Goal: Answer question/provide support: Share knowledge or assist other users

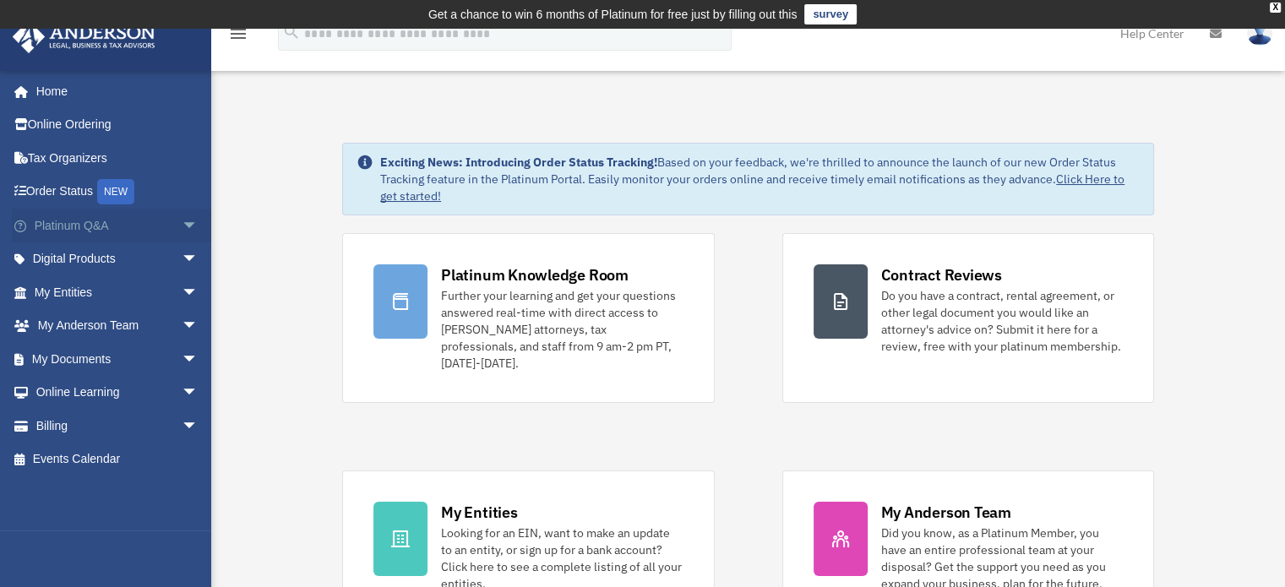
click at [97, 224] on link "Platinum Q&A arrow_drop_down" at bounding box center [118, 226] width 212 height 34
click at [182, 222] on span "arrow_drop_down" at bounding box center [199, 226] width 34 height 35
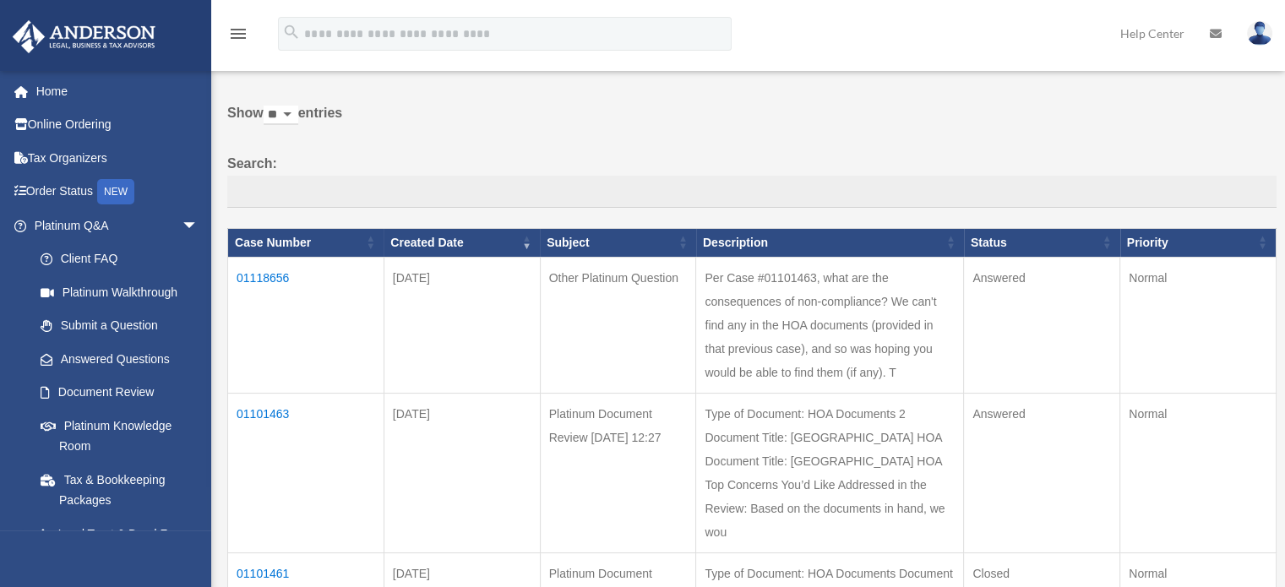
scroll to position [169, 0]
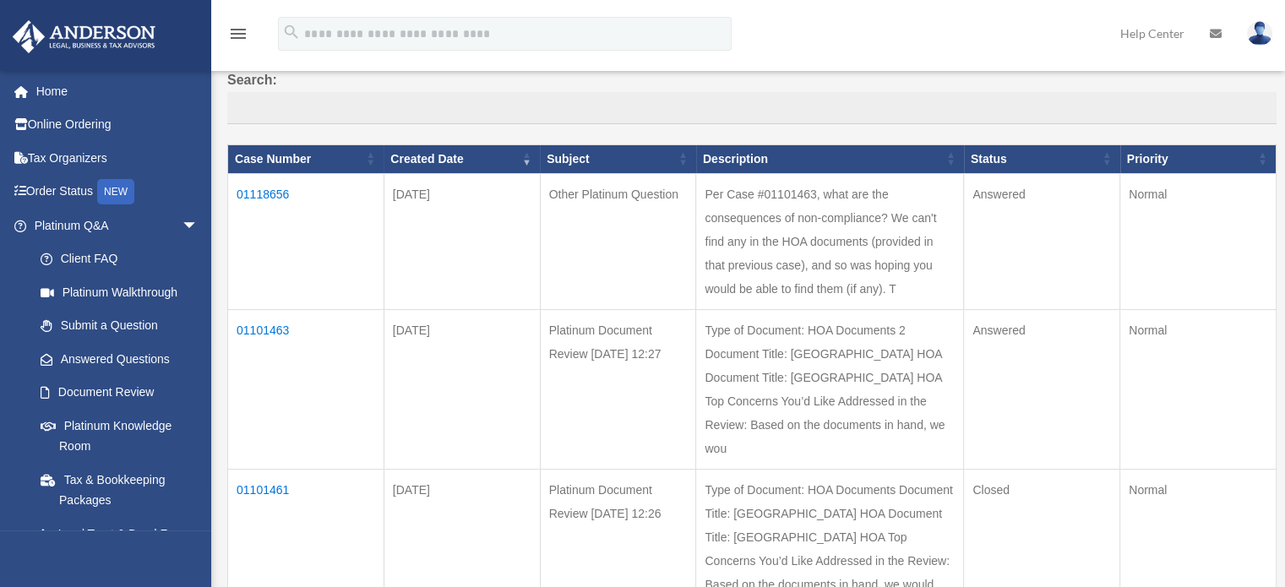
click at [275, 192] on td "01118656" at bounding box center [306, 241] width 156 height 136
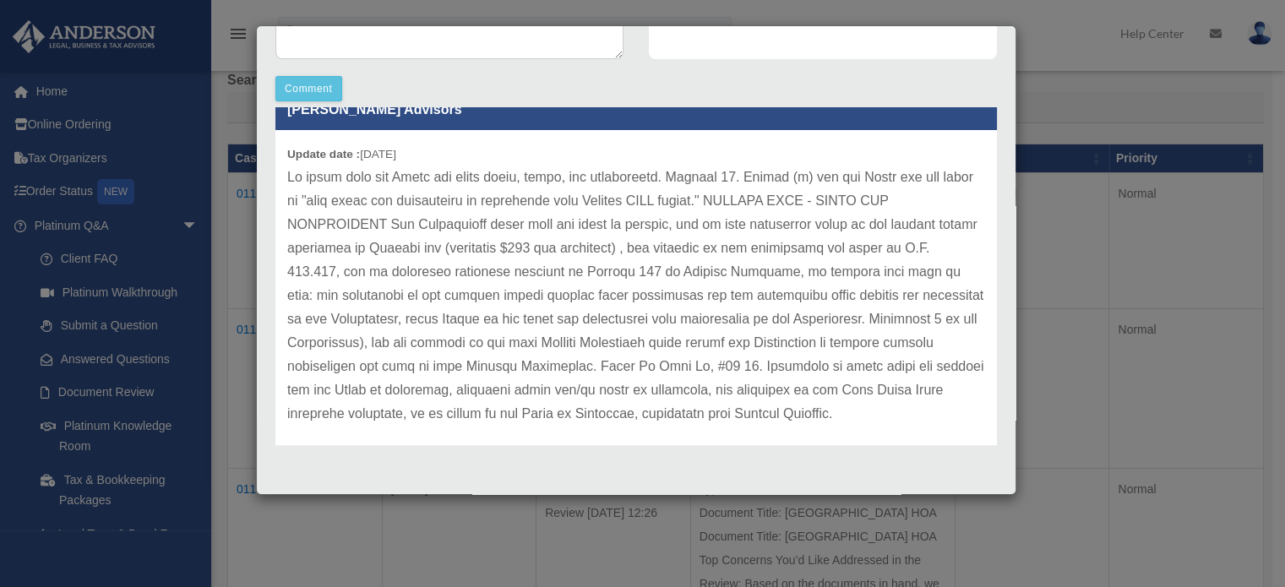
scroll to position [46, 0]
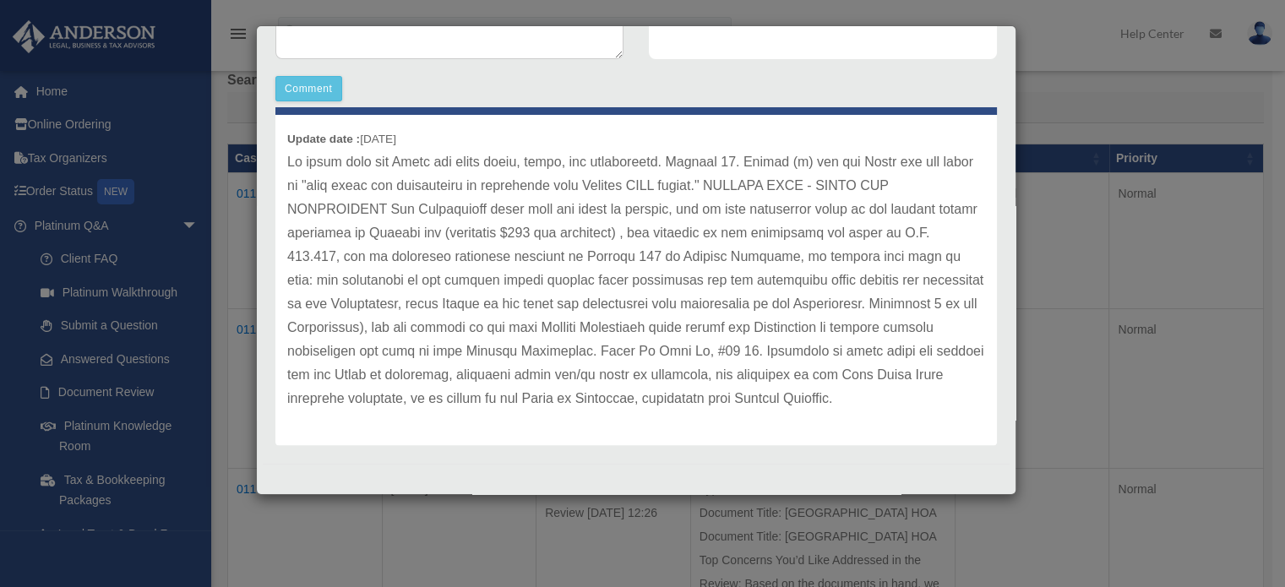
click at [1047, 108] on div "Case Detail × Other Platinum Question Case Number 01118656 Created Date Septemb…" at bounding box center [642, 293] width 1285 height 587
